Goal: Information Seeking & Learning: Find specific fact

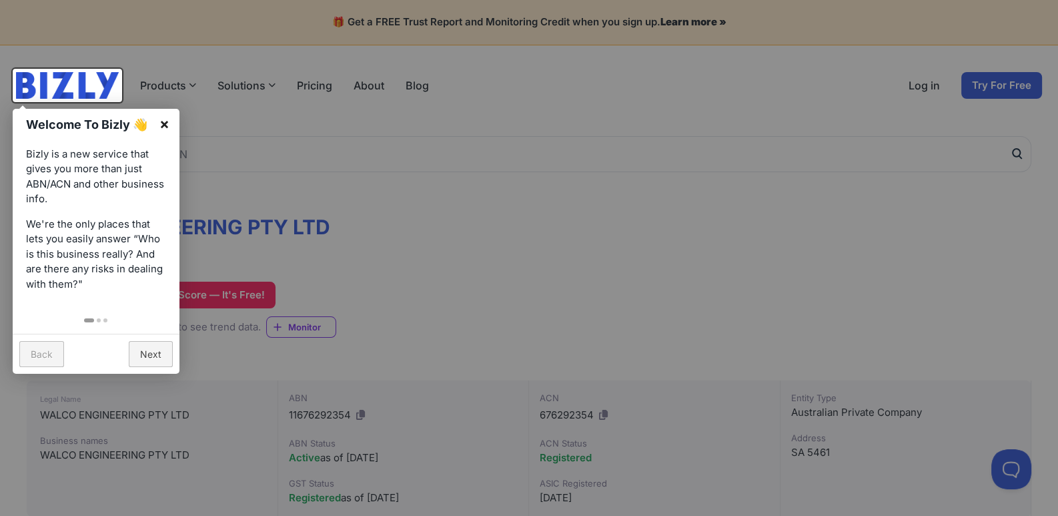
click at [170, 123] on link "×" at bounding box center [164, 124] width 30 height 30
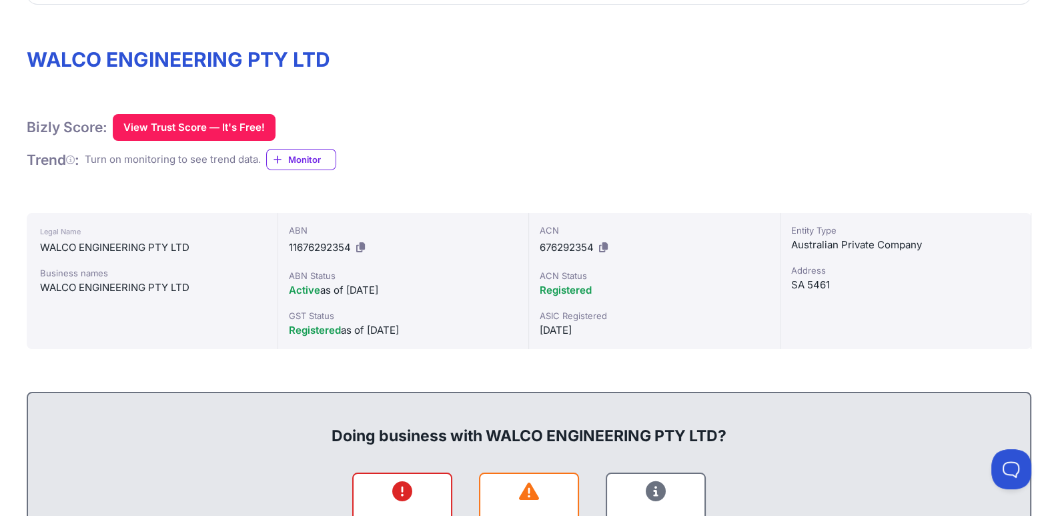
scroll to position [200, 0]
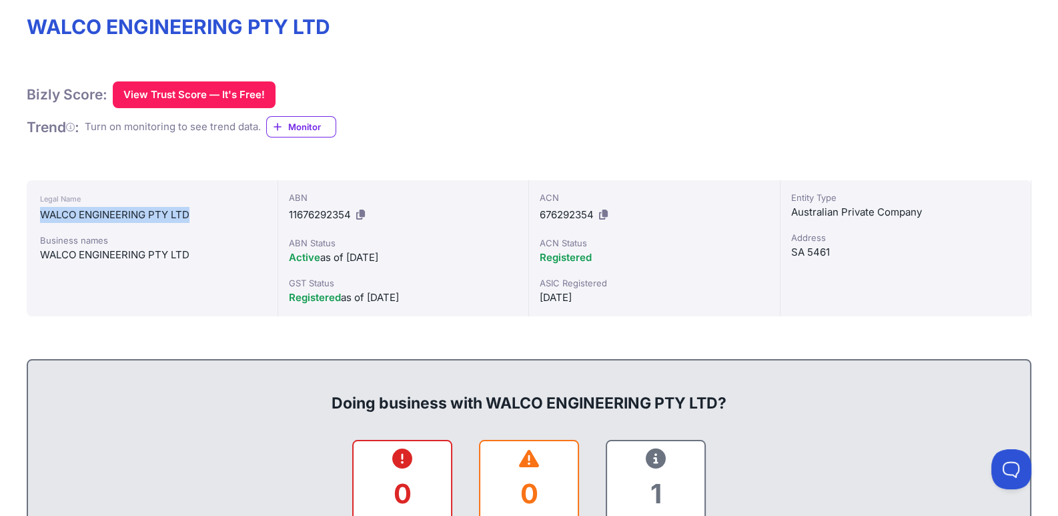
drag, startPoint x: 220, startPoint y: 212, endPoint x: 14, endPoint y: 214, distance: 206.2
copy div "WALCO ENGINEERING PTY LTD"
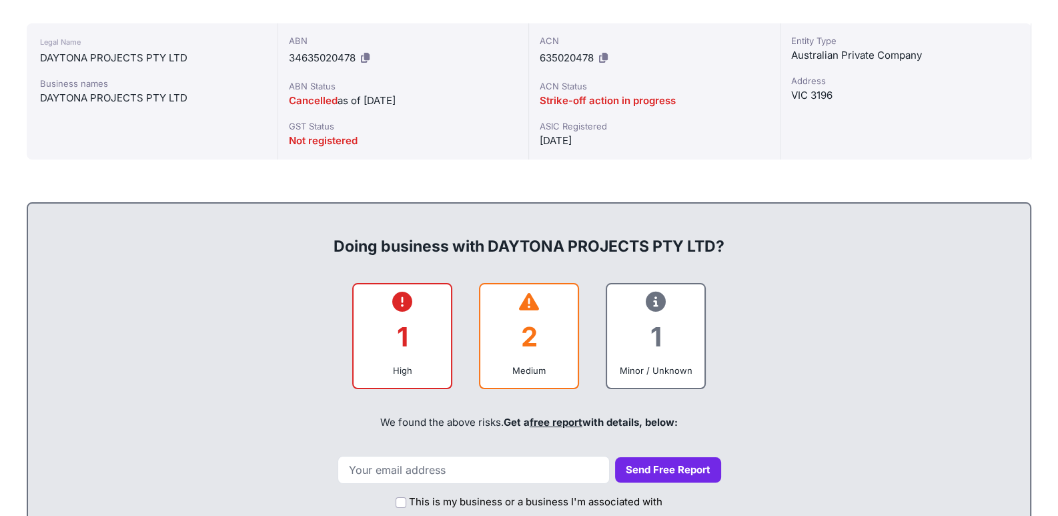
scroll to position [333, 0]
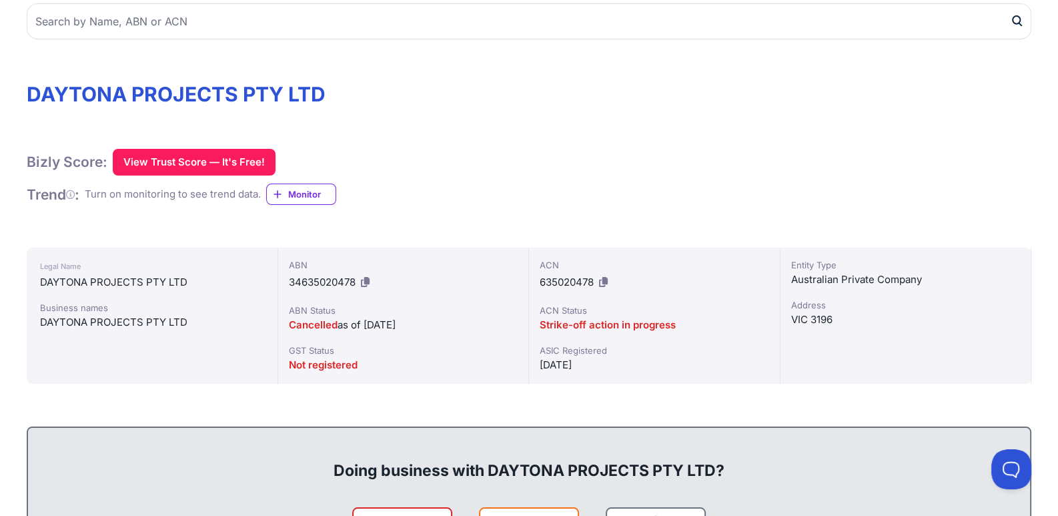
drag, startPoint x: 422, startPoint y: 322, endPoint x: 291, endPoint y: 325, distance: 130.8
click at [291, 325] on div "Cancelled as of 10/07/2025" at bounding box center [404, 325] width 230 height 16
copy div "Cancelled as of 10/07/2025"
